Goal: Check status: Check status

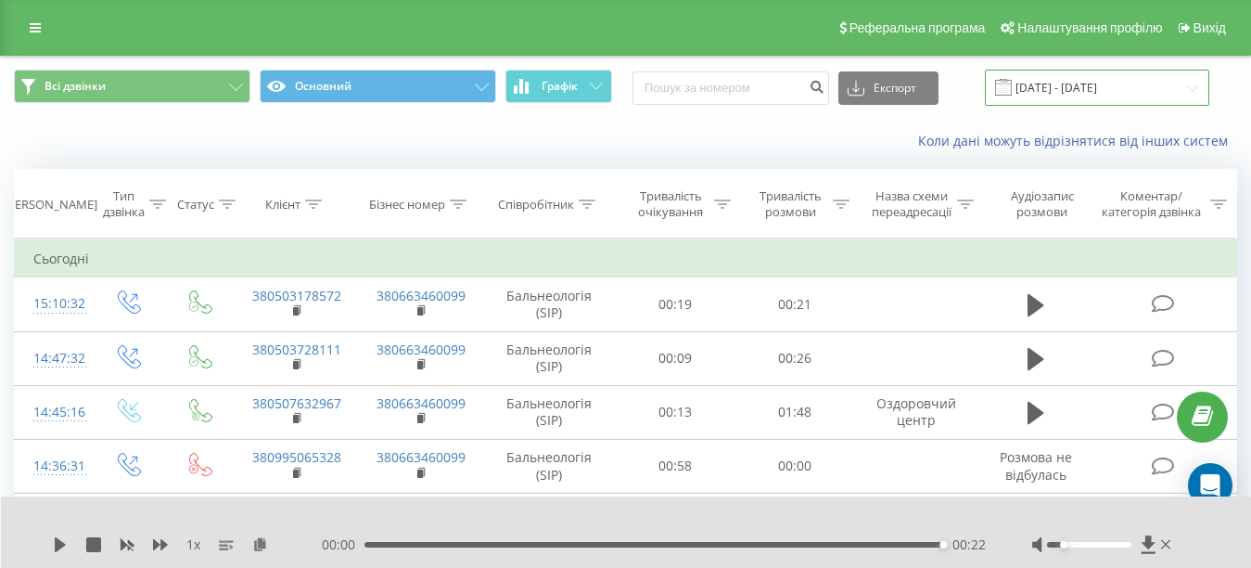
click at [1172, 88] on input "[DATE] - [DATE]" at bounding box center [1097, 88] width 224 height 36
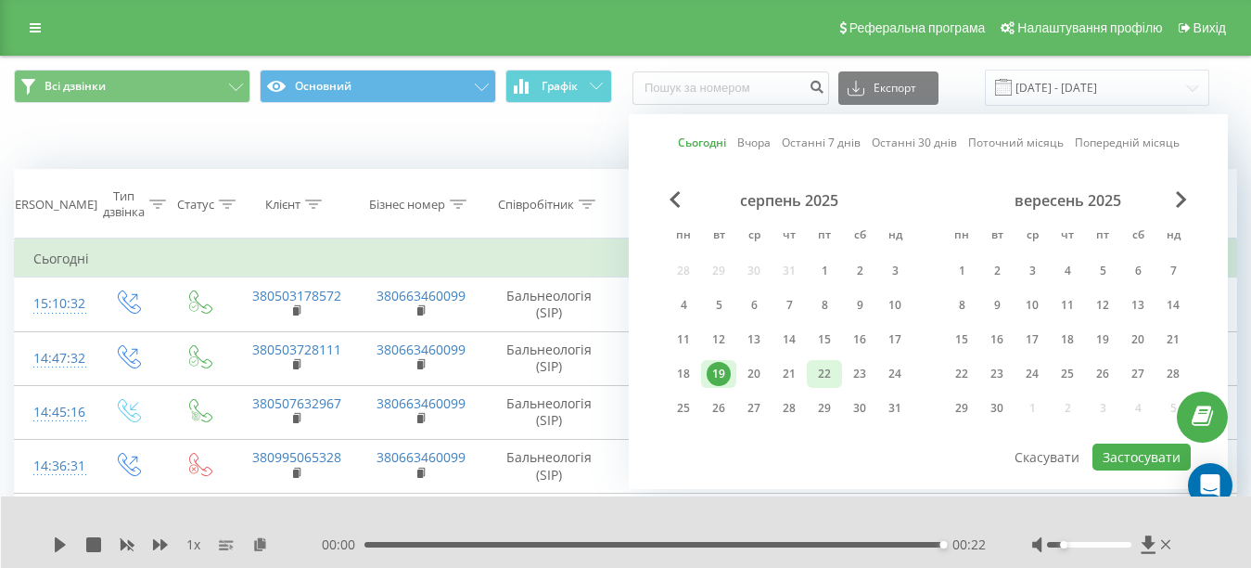
click at [811, 372] on div "22" at bounding box center [824, 374] width 35 height 28
click at [1127, 462] on button "Застосувати" at bounding box center [1142, 456] width 98 height 27
type input "[DATE] - [DATE]"
